Goal: Contribute content

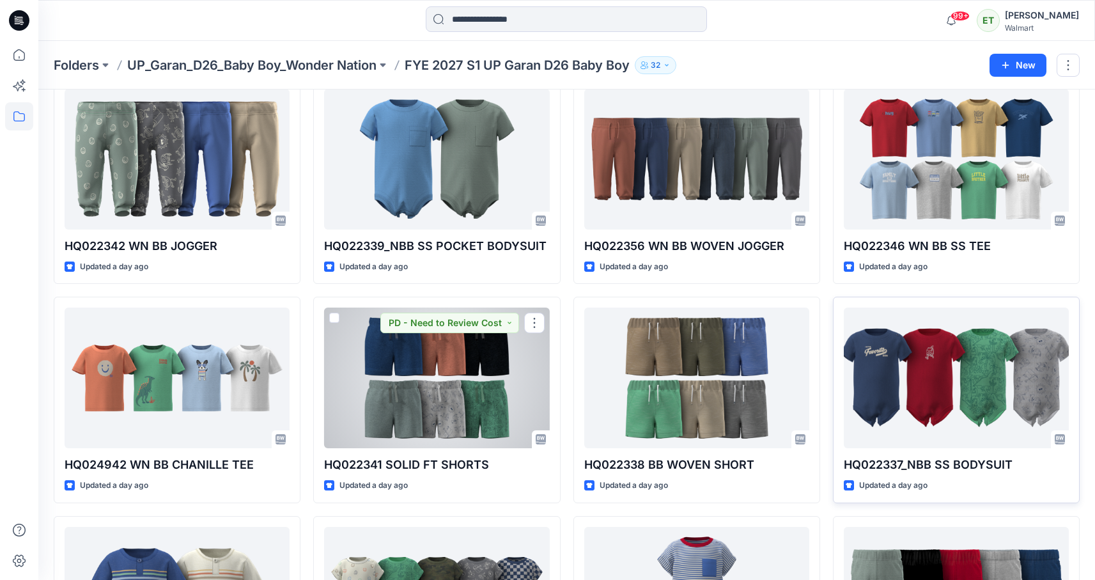
scroll to position [295, 0]
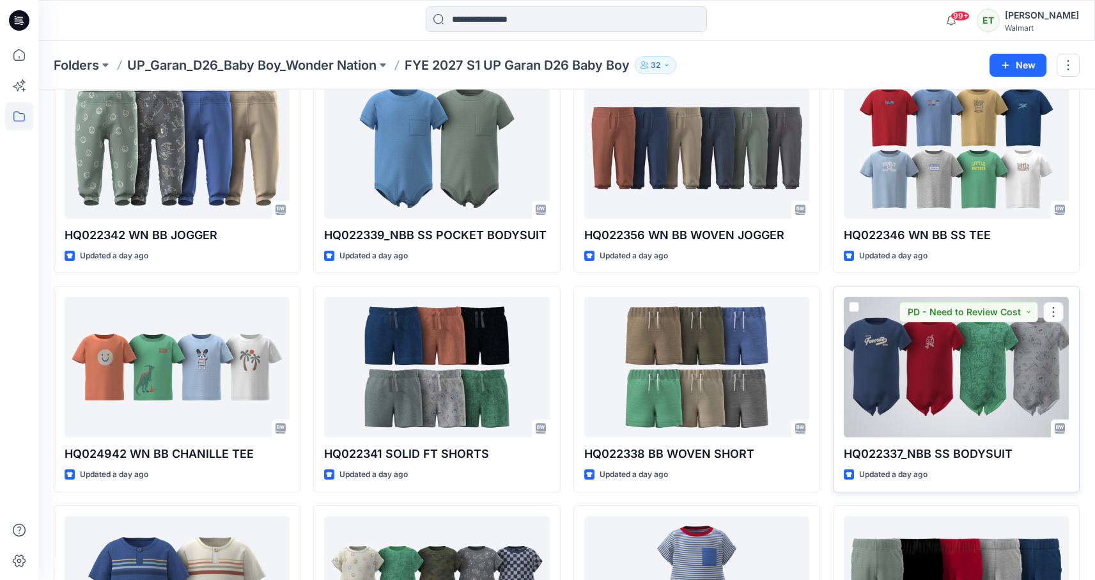
click at [942, 383] on div at bounding box center [956, 367] width 225 height 141
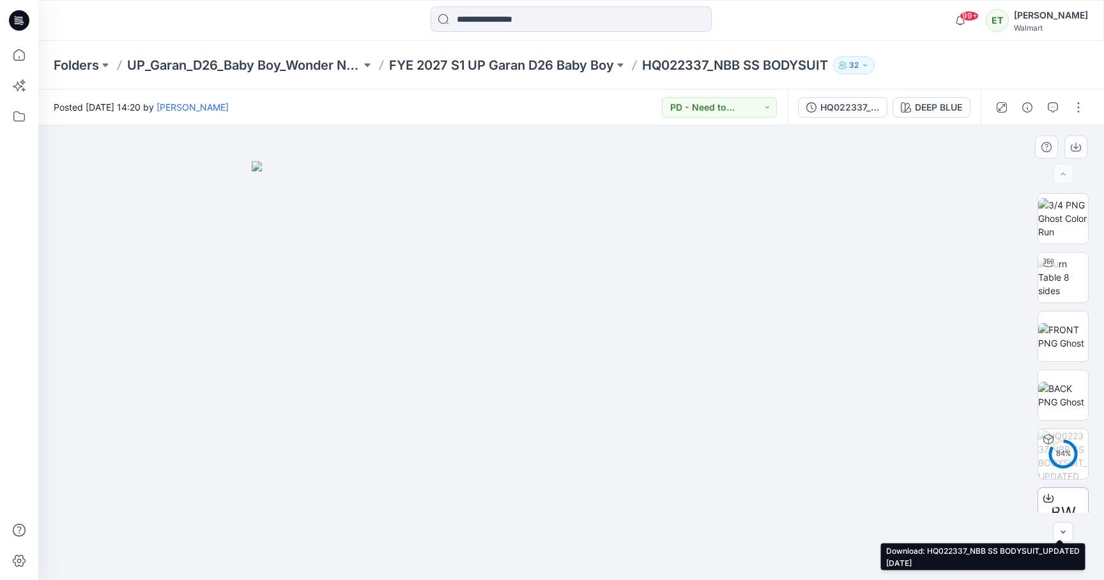
click at [1048, 499] on icon at bounding box center [1049, 498] width 10 height 10
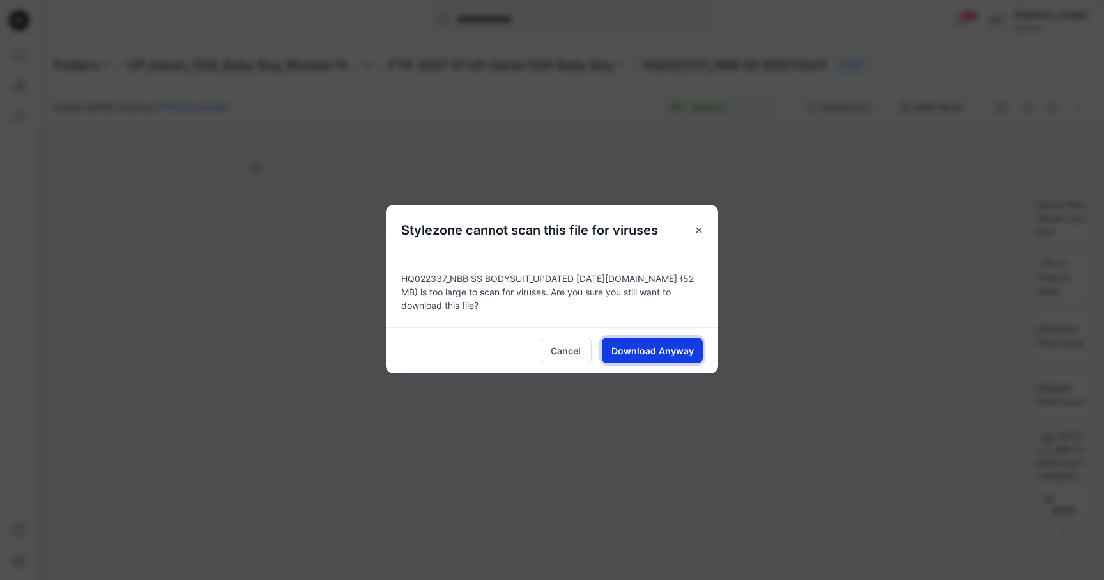
click at [654, 341] on button "Download Anyway" at bounding box center [652, 350] width 101 height 26
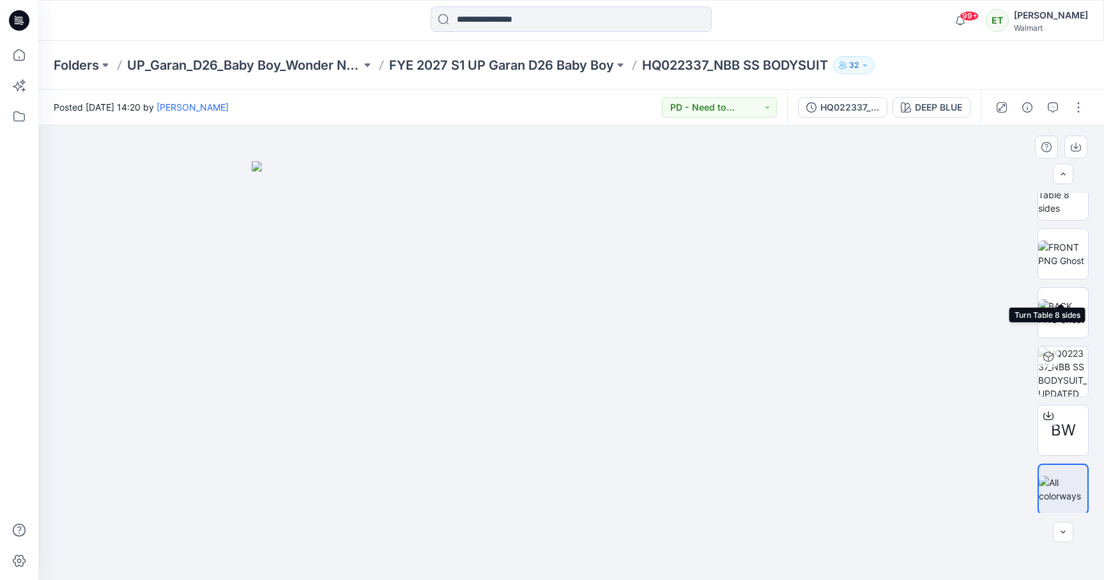
scroll to position [84, 0]
click at [1014, 72] on div "Folders UP_Garan_D26_Baby Boy_Wonder Nation FYE 2027 S1 UP Garan D26 Baby Boy H…" at bounding box center [571, 65] width 1066 height 49
click at [538, 61] on p "FYE 2027 S1 UP Garan D26 Baby Boy" at bounding box center [501, 65] width 225 height 18
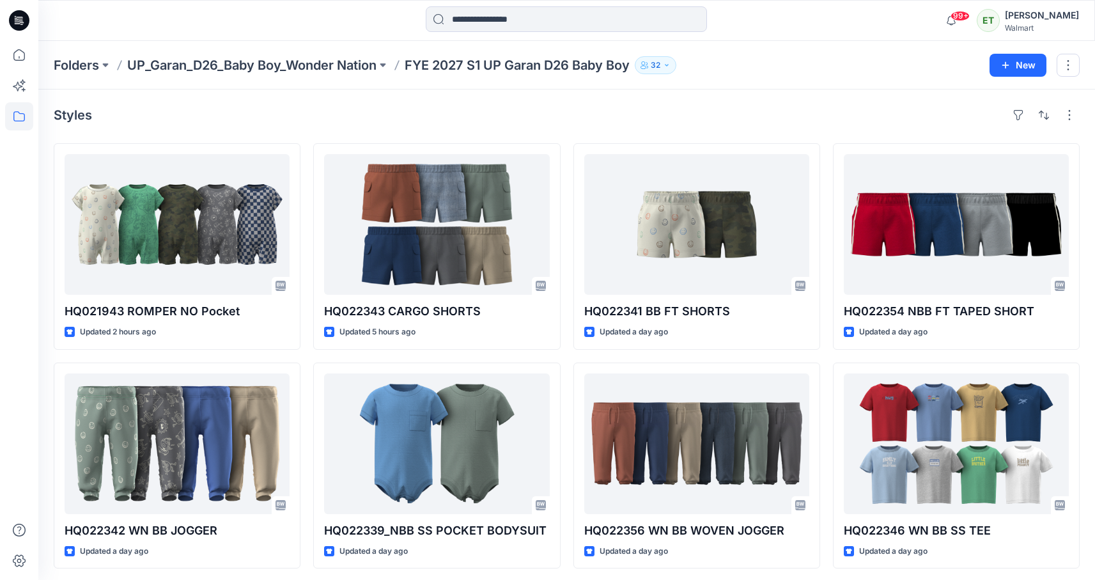
click at [585, 129] on div "Styles HQ021943 ROMPER NO Pocket Updated 2 hours ago HQ022342 WN BB JOGGER Upda…" at bounding box center [566, 468] width 1057 height 759
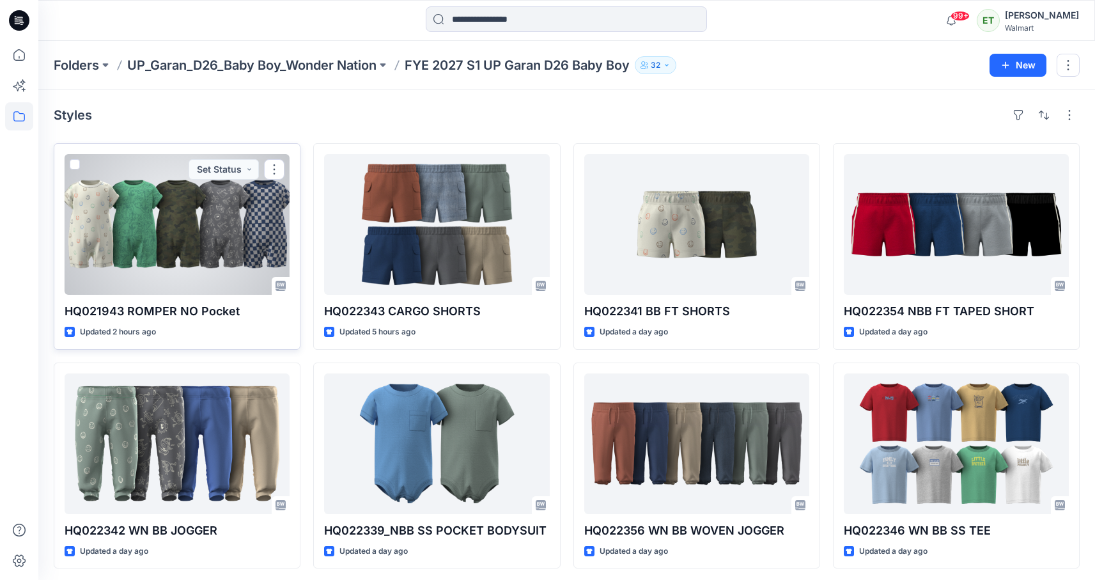
click at [151, 240] on div at bounding box center [177, 224] width 225 height 141
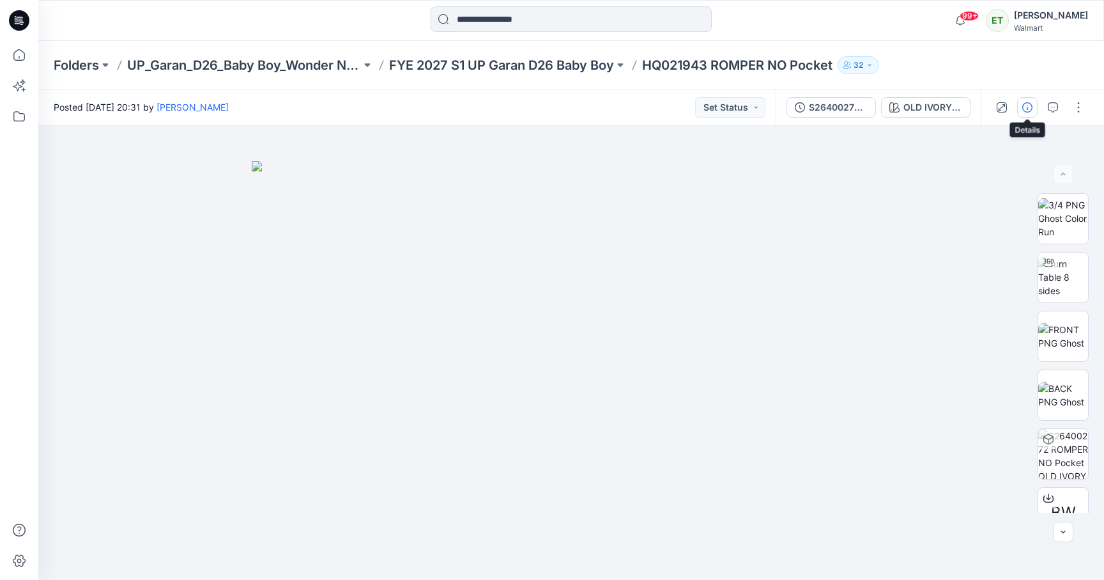
click at [1033, 107] on button "button" at bounding box center [1028, 107] width 20 height 20
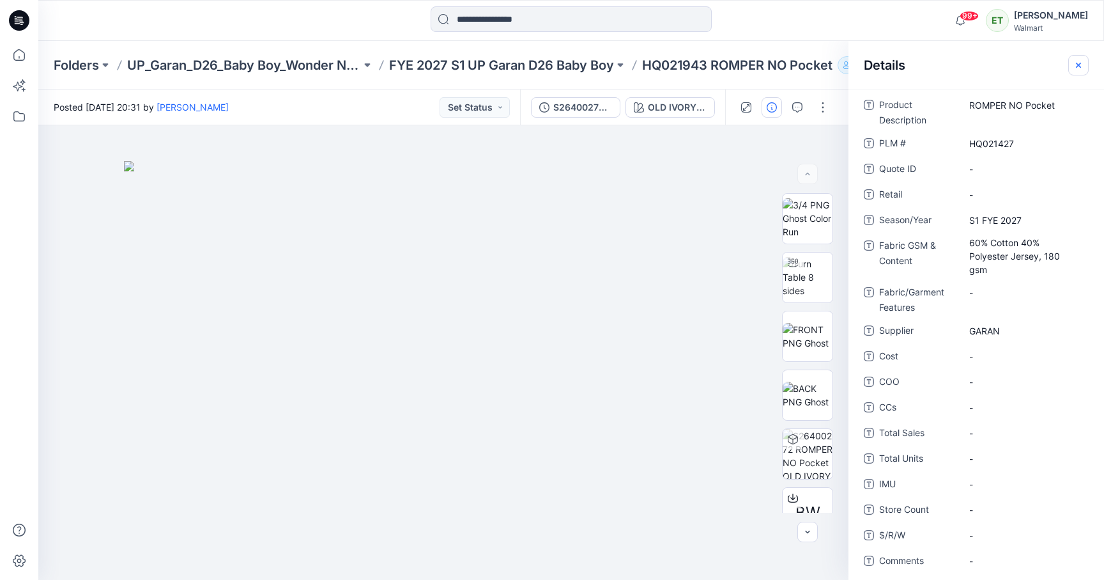
click at [1079, 61] on icon "button" at bounding box center [1079, 65] width 10 height 10
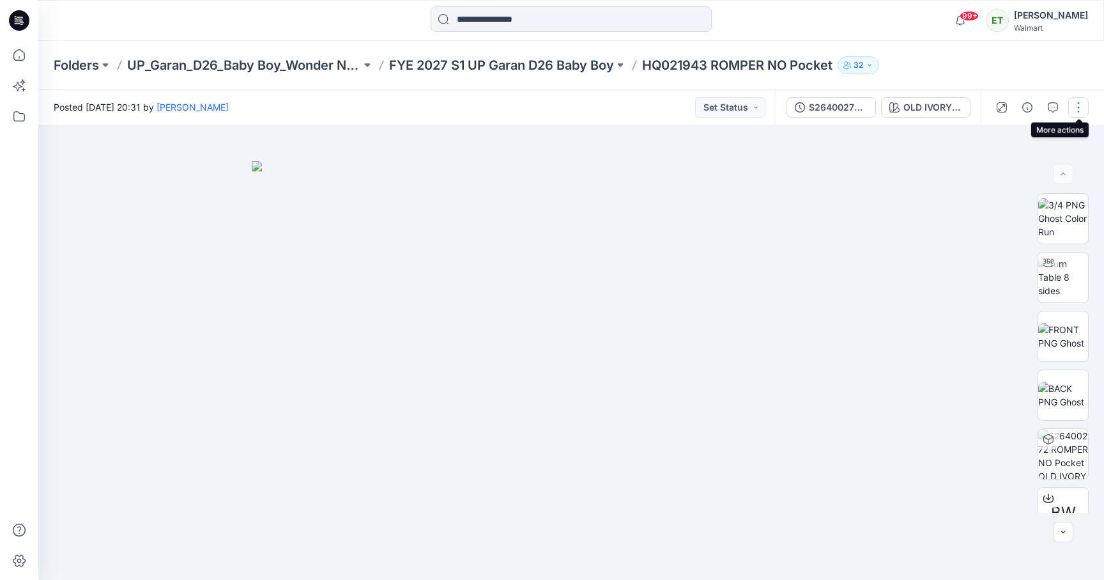
click at [1081, 99] on button "button" at bounding box center [1079, 107] width 20 height 20
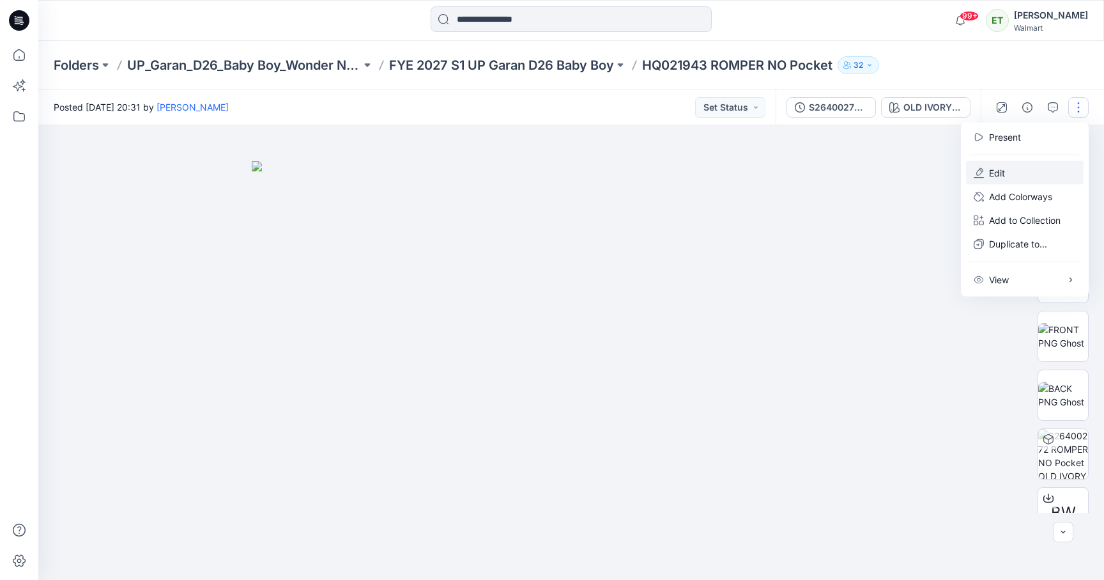
click at [1023, 163] on button "Edit" at bounding box center [1025, 173] width 118 height 24
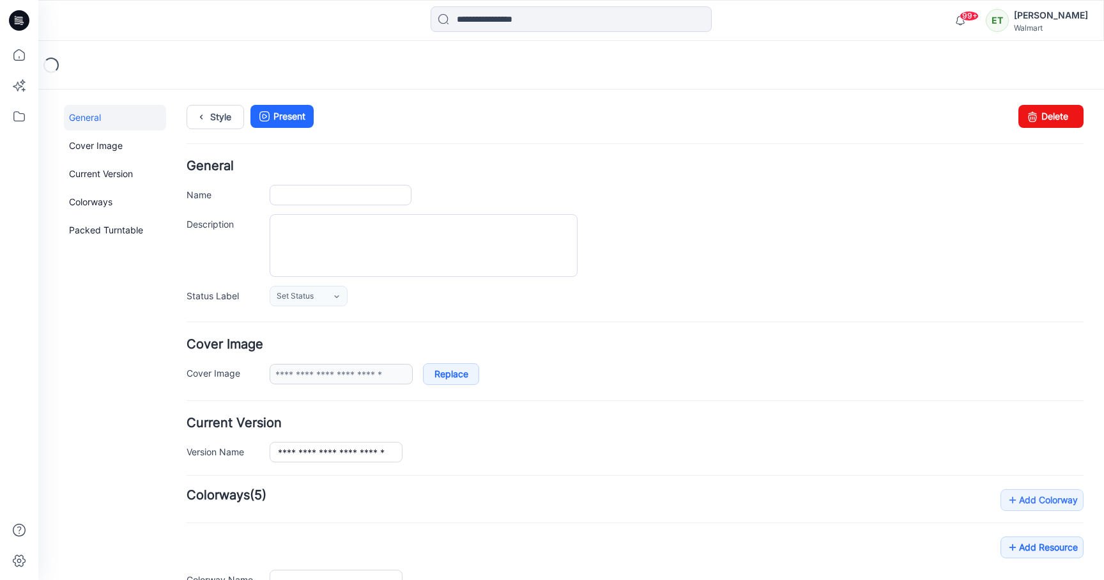
type input "**********"
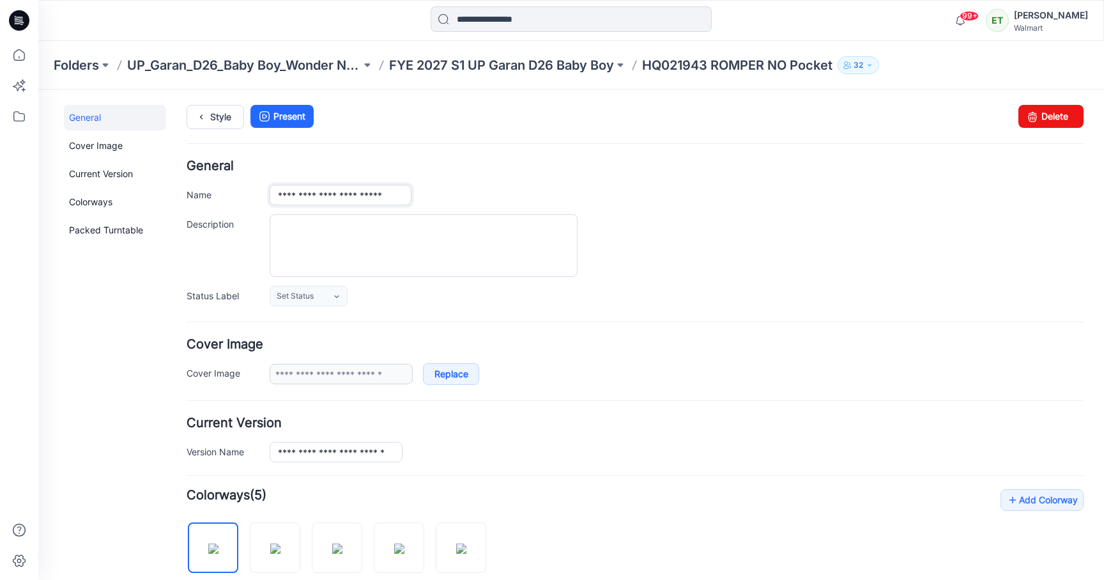
click at [313, 197] on input "**********" at bounding box center [341, 195] width 142 height 20
type input "**********"
click at [470, 171] on h4 "General" at bounding box center [635, 166] width 897 height 12
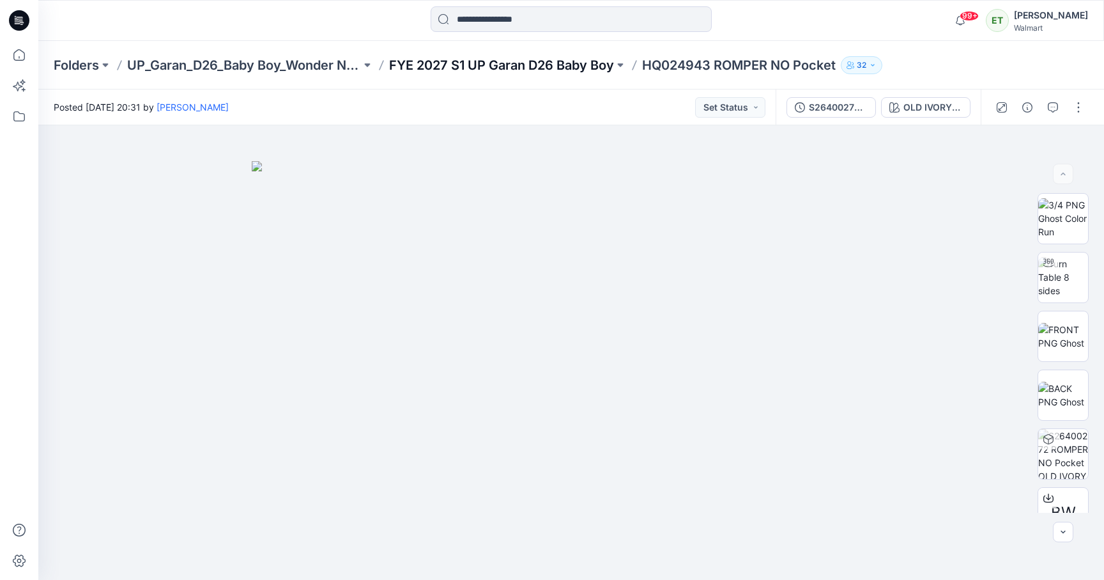
click at [570, 68] on p "FYE 2027 S1 UP Garan D26 Baby Boy" at bounding box center [501, 65] width 225 height 18
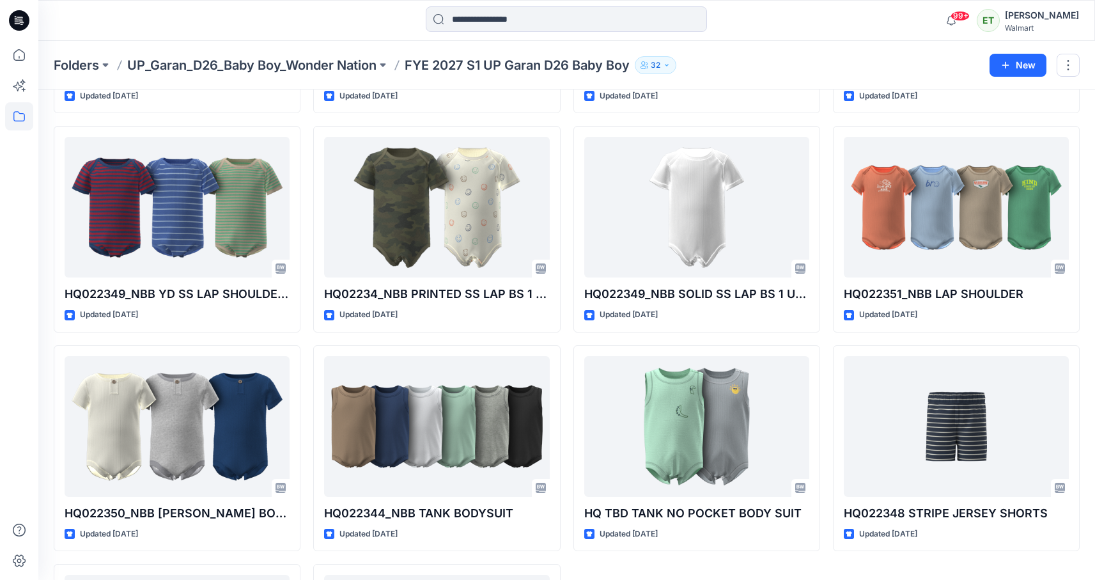
scroll to position [1537, 0]
